Goal: Task Accomplishment & Management: Manage account settings

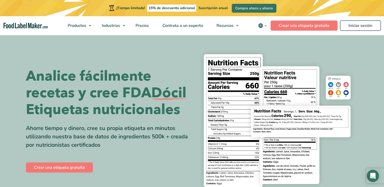
click at [365, 26] on link "Iniciar sesión" at bounding box center [360, 26] width 41 height 10
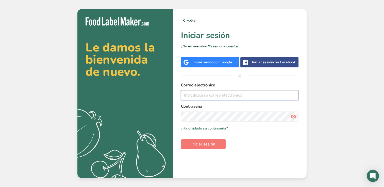
click at [214, 96] on input "email" at bounding box center [240, 95] width 118 height 10
type input "desarrollos@caszafoods.com.mx"
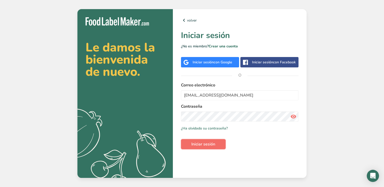
click at [203, 144] on span "Iniciar sesión" at bounding box center [203, 144] width 24 height 6
